Goal: Browse casually: Explore the website without a specific task or goal

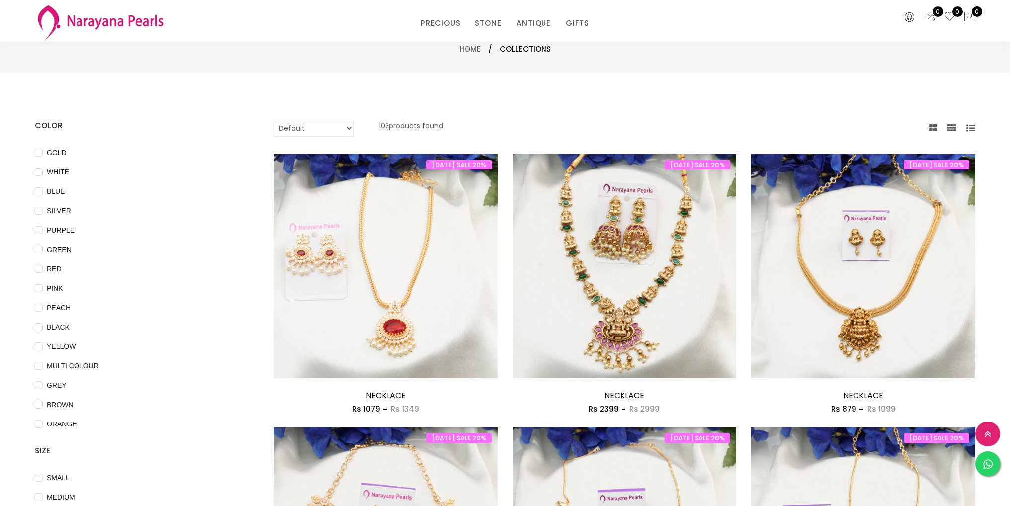
select select "INR"
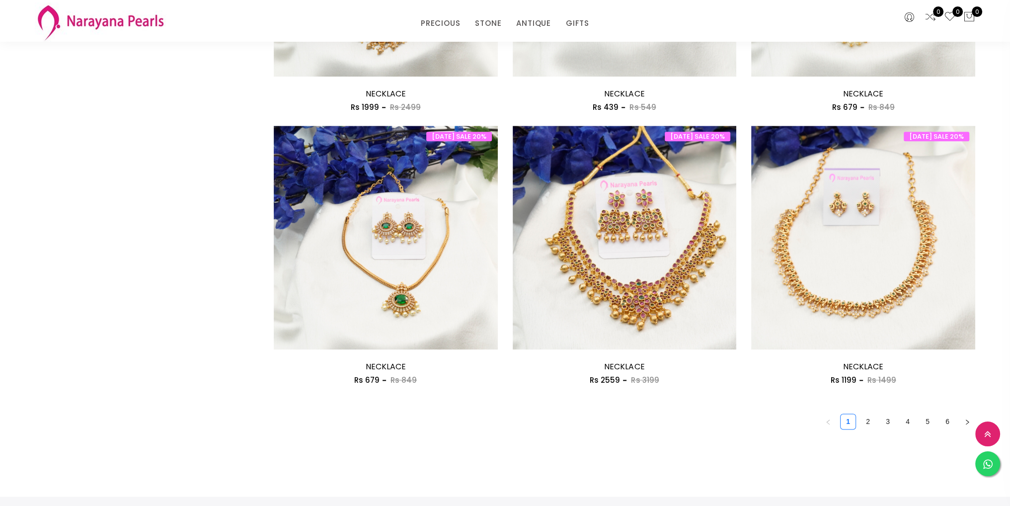
scroll to position [1704, 0]
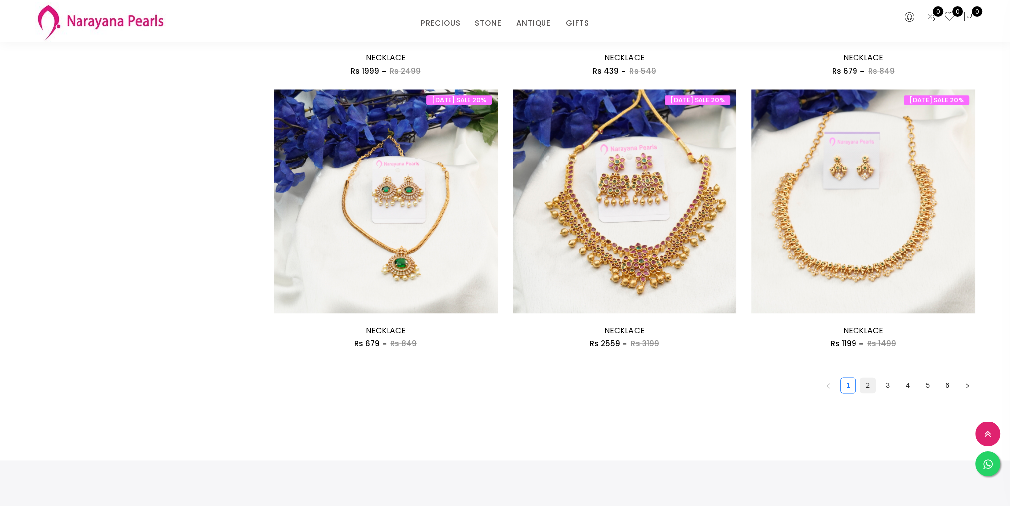
click at [870, 388] on link "2" at bounding box center [868, 385] width 15 height 15
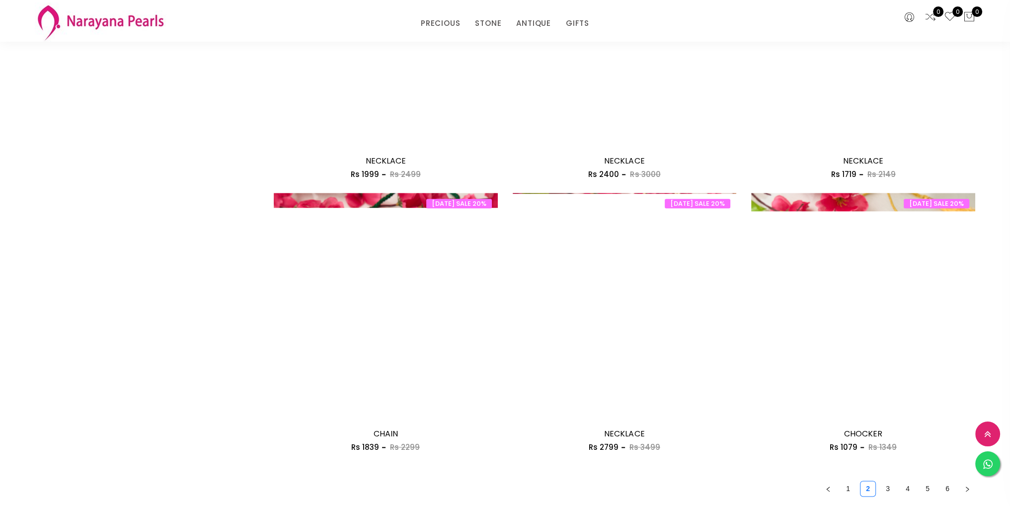
scroll to position [1640, 0]
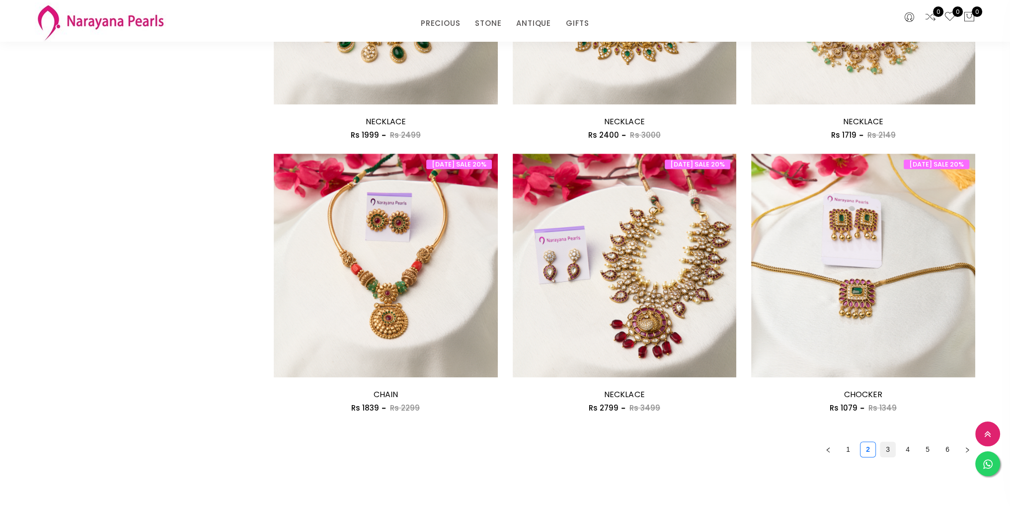
click at [886, 447] on link "3" at bounding box center [887, 449] width 15 height 15
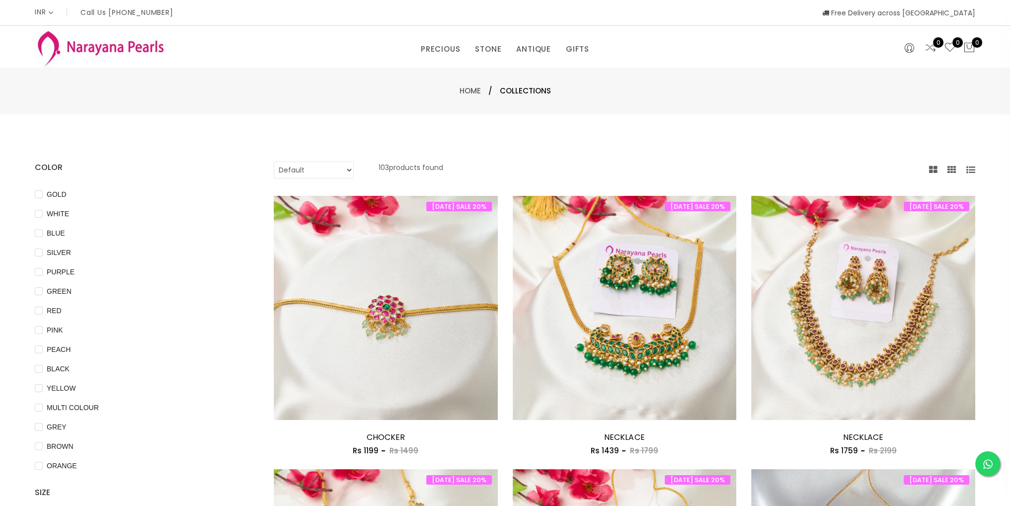
click at [308, 168] on select "Default Price - High to Low Price - Low to High" at bounding box center [314, 169] width 80 height 17
select select "priceLowToHigh"
click at [274, 161] on select "Default Price - High to Low Price - Low to High" at bounding box center [314, 169] width 80 height 17
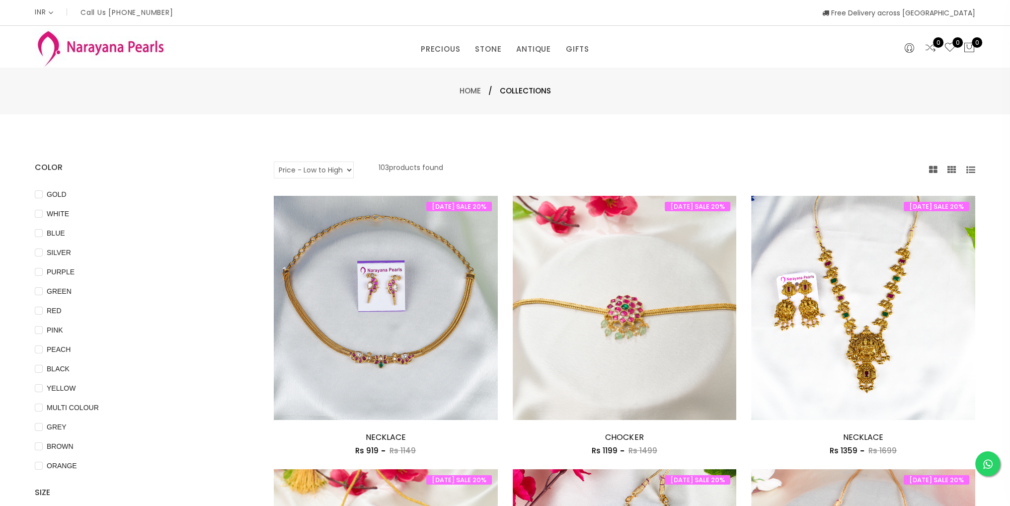
click at [539, 161] on div "Default Price - High to Low Price - Low to High 103 products found" at bounding box center [625, 169] width 702 height 17
click at [541, 46] on link "ANTIQUE" at bounding box center [533, 49] width 35 height 15
click at [544, 92] on link "NECKLACE" at bounding box center [561, 95] width 84 height 16
click at [590, 96] on link "TRADITIONAL GIFTS" at bounding box center [610, 95] width 84 height 16
click at [587, 80] on link "COUPLE GIFTS" at bounding box center [610, 80] width 84 height 16
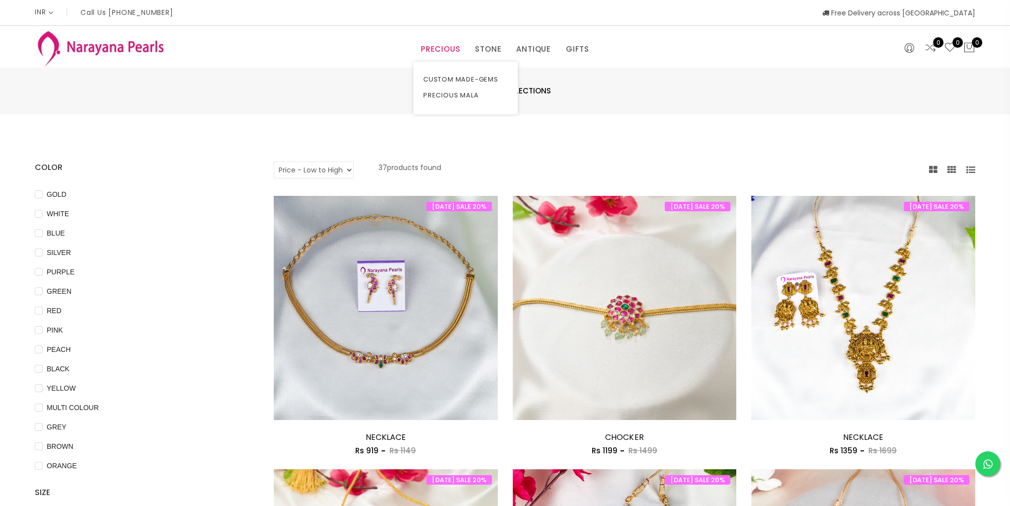
click at [446, 49] on link "PRECIOUS" at bounding box center [440, 49] width 39 height 15
click at [446, 50] on link "PRECIOUS" at bounding box center [440, 49] width 39 height 15
click at [462, 93] on link "Home" at bounding box center [470, 90] width 21 height 10
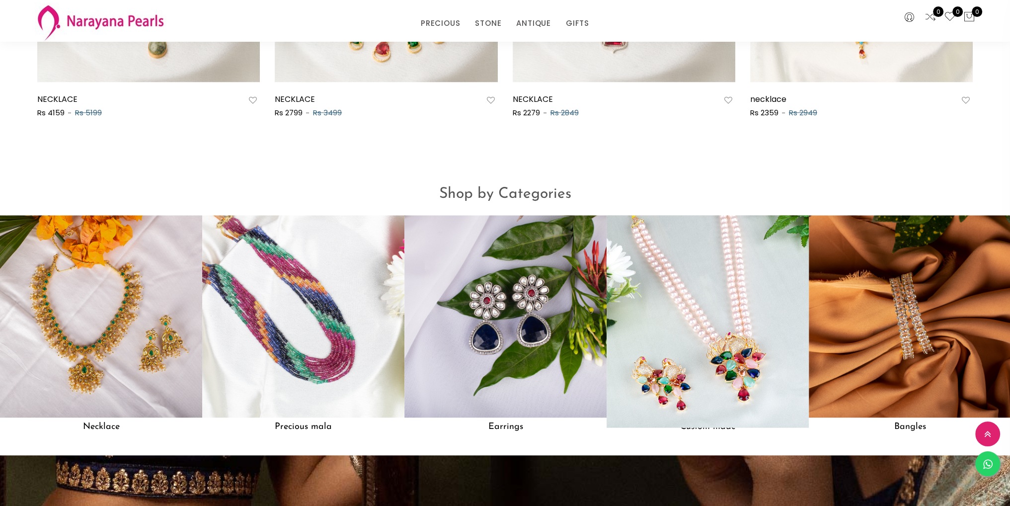
scroll to position [967, 0]
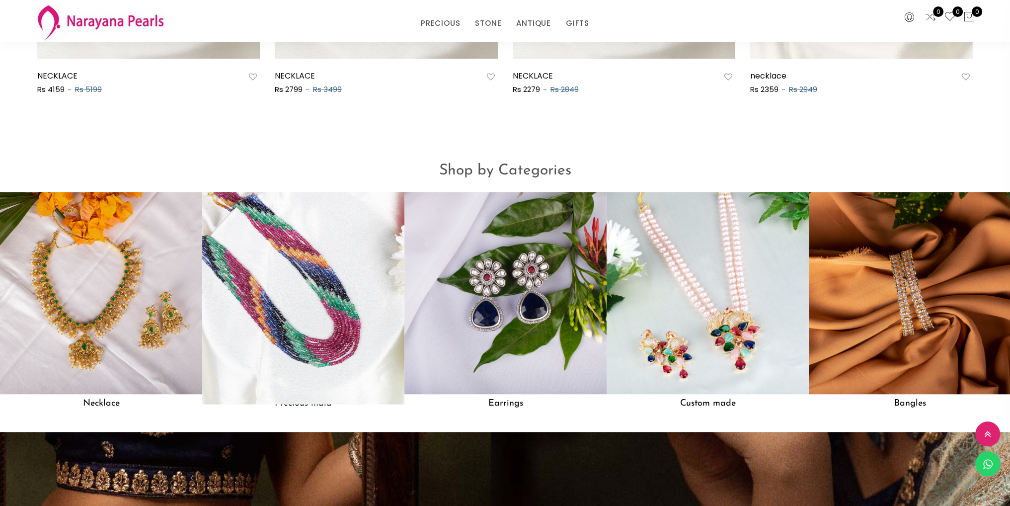
click at [312, 315] on img at bounding box center [303, 293] width 223 height 223
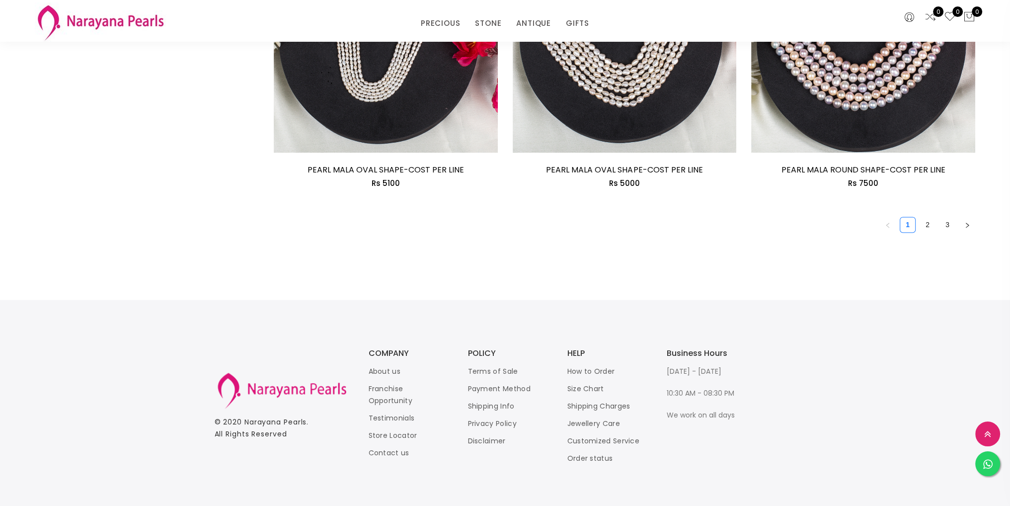
scroll to position [1886, 0]
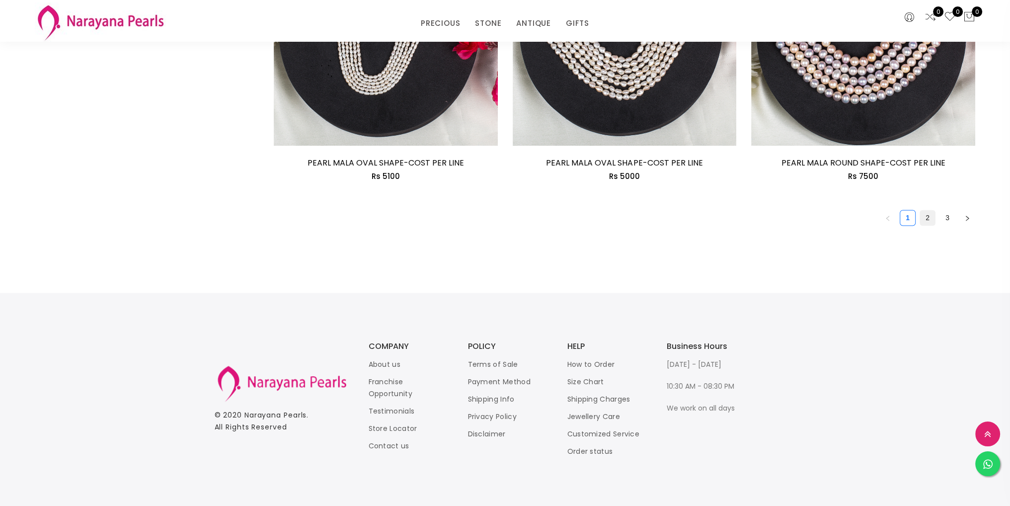
click at [927, 214] on link "2" at bounding box center [927, 217] width 15 height 15
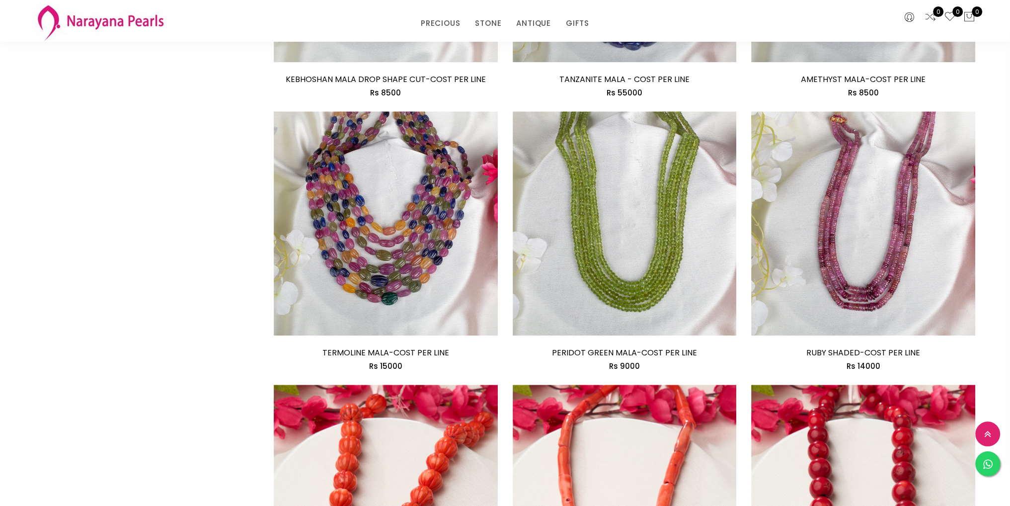
scroll to position [1640, 0]
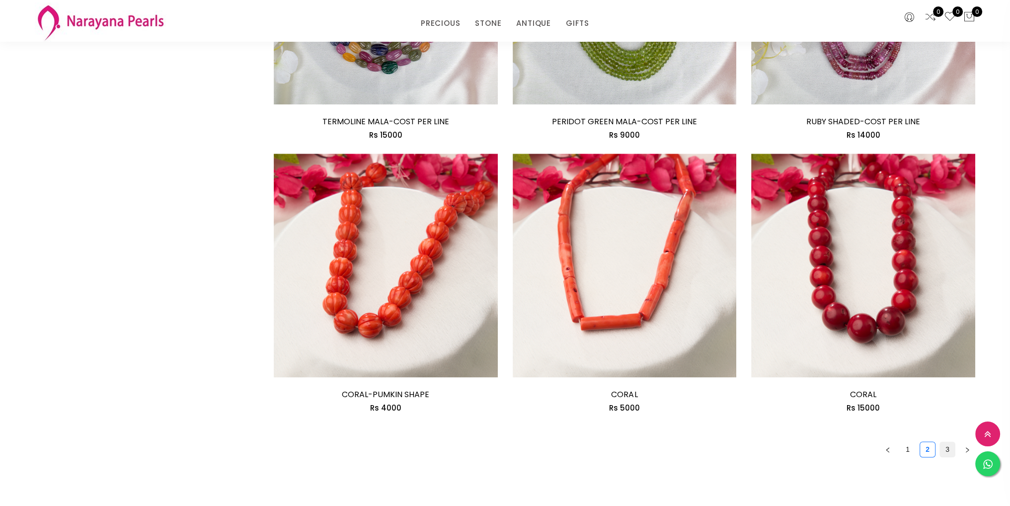
click at [945, 454] on link "3" at bounding box center [947, 449] width 15 height 15
